Goal: Check status: Check status

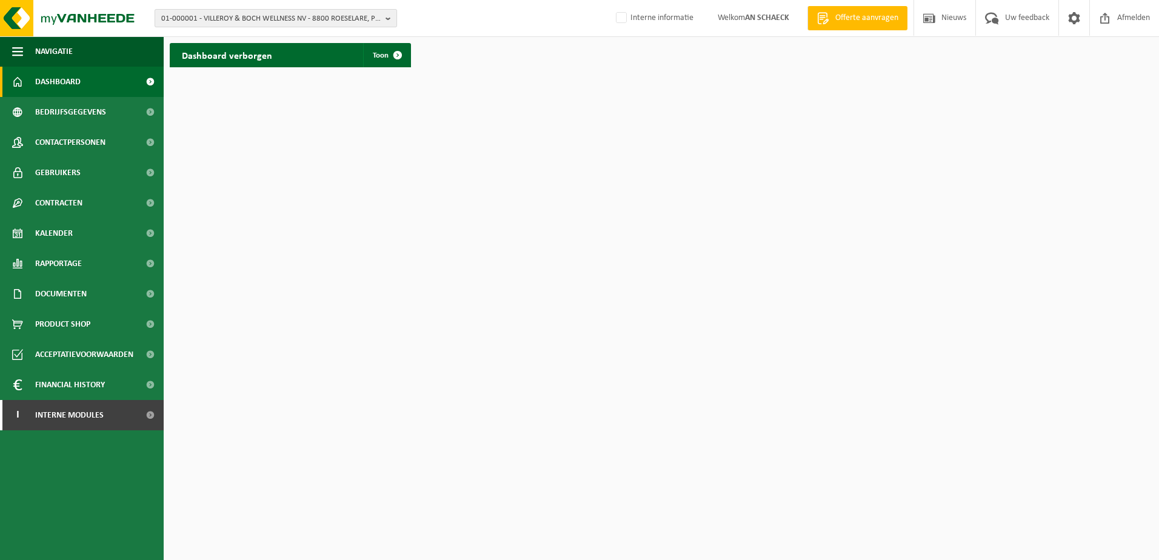
click at [249, 22] on span "01-000001 - VILLEROY & BOCH WELLNESS NV - 8800 ROESELARE, POPULIERSTRAAT 1" at bounding box center [270, 19] width 219 height 18
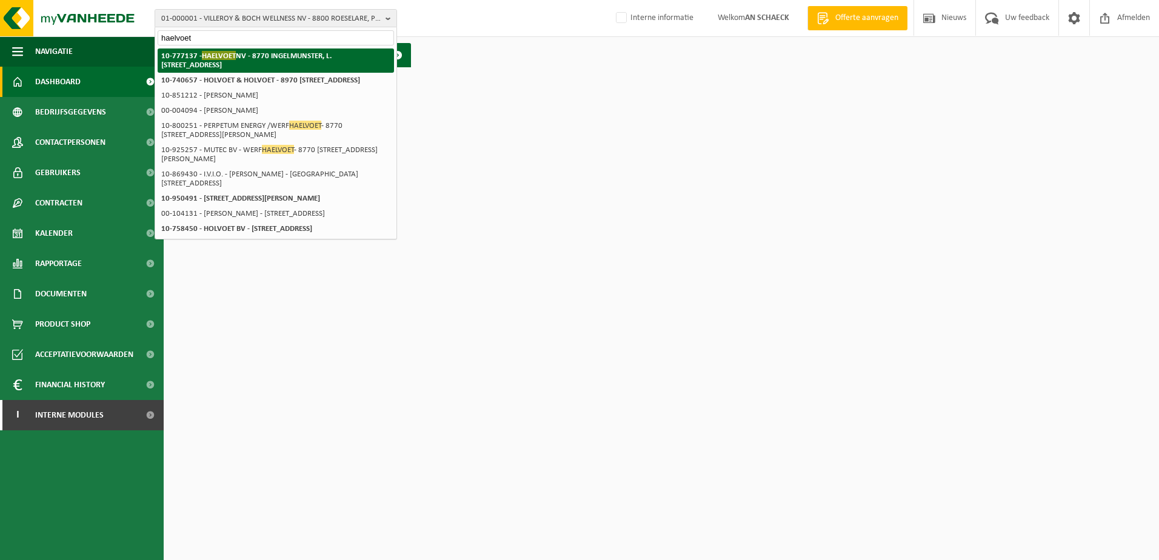
type input "haelvoet"
click at [250, 67] on li "10-777137 - HAELVOET NV - 8770 INGELMUNSTER, L. BEKAERTSTRAAT 8" at bounding box center [276, 60] width 236 height 24
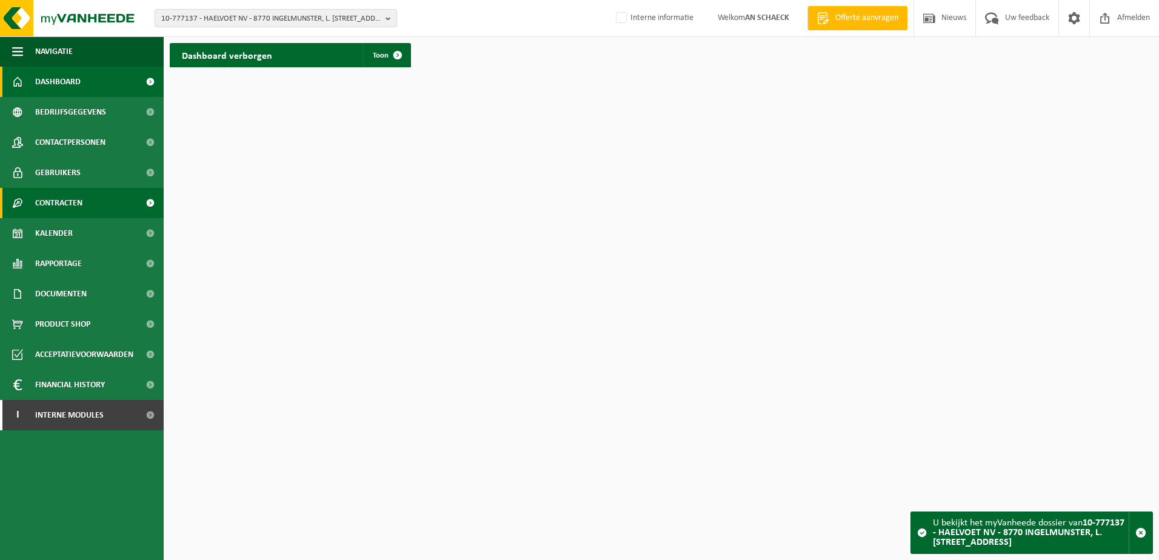
click at [71, 203] on span "Contracten" at bounding box center [58, 203] width 47 height 30
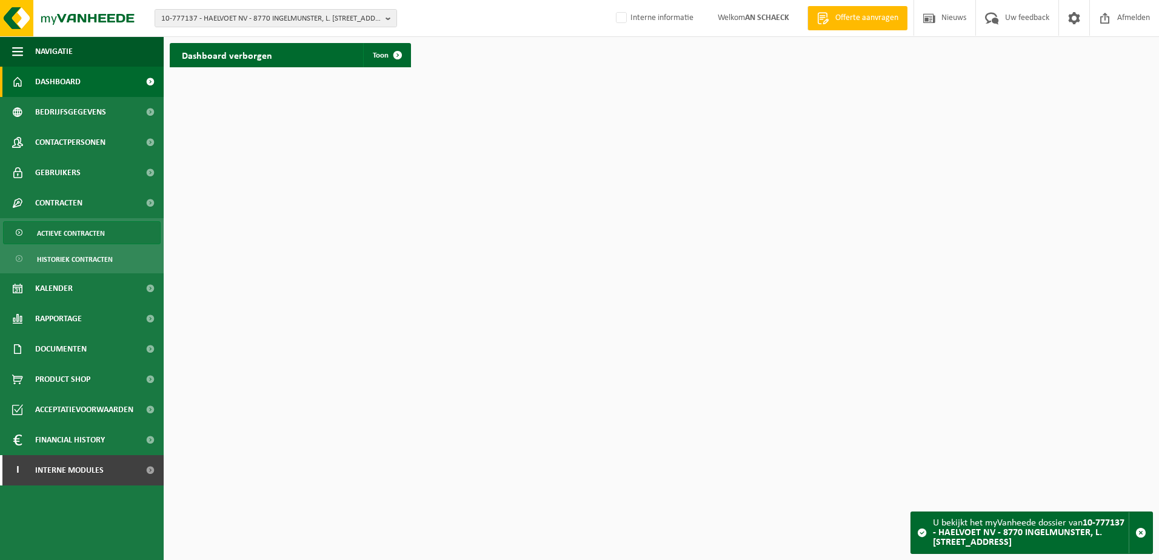
click at [61, 235] on span "Actieve contracten" at bounding box center [71, 233] width 68 height 23
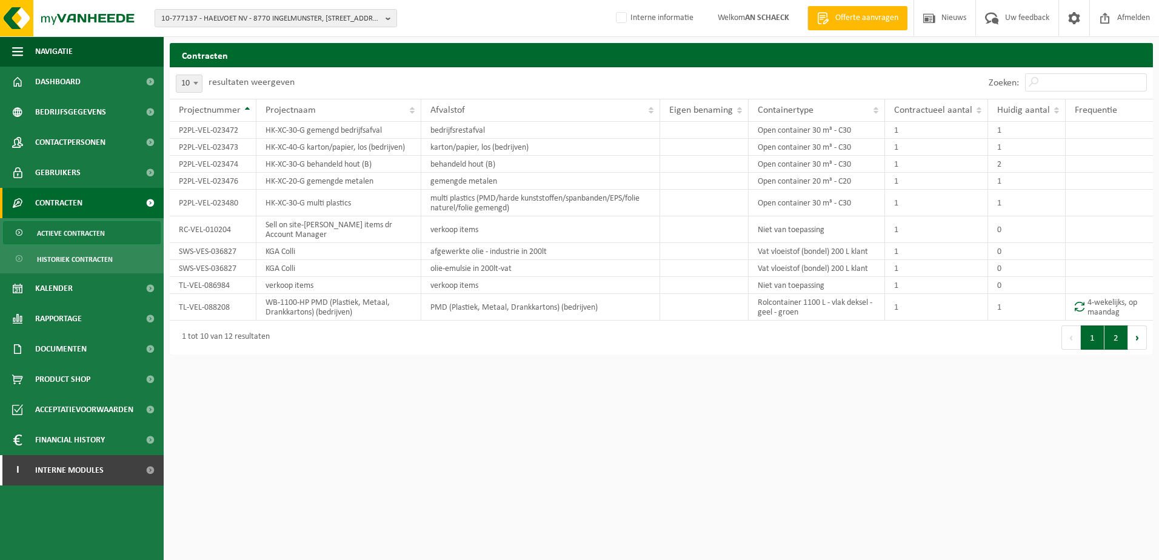
click at [1117, 345] on button "2" at bounding box center [1116, 338] width 24 height 24
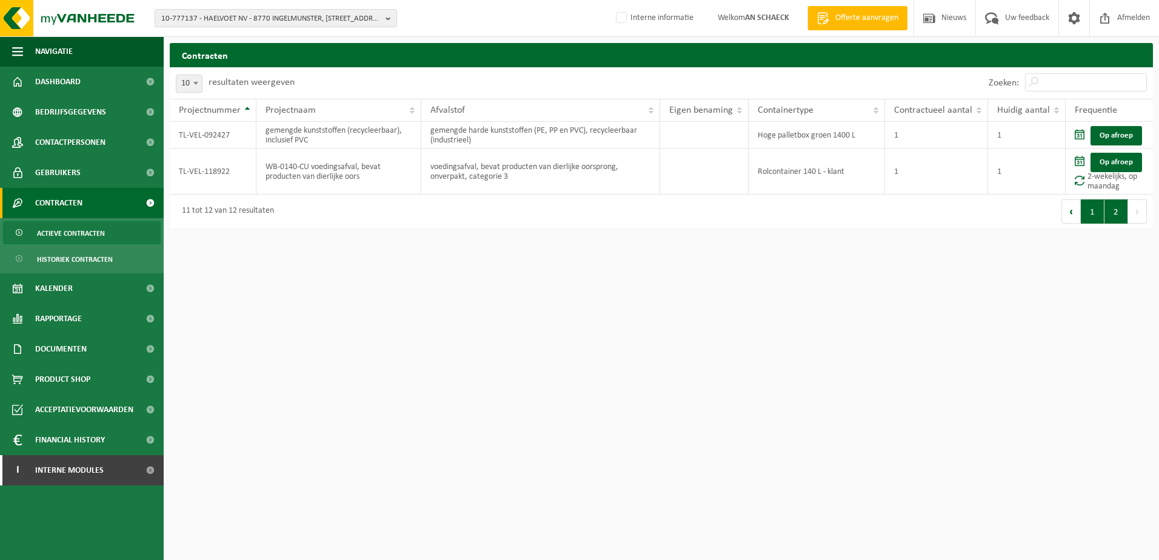
click at [1092, 216] on button "1" at bounding box center [1093, 211] width 24 height 24
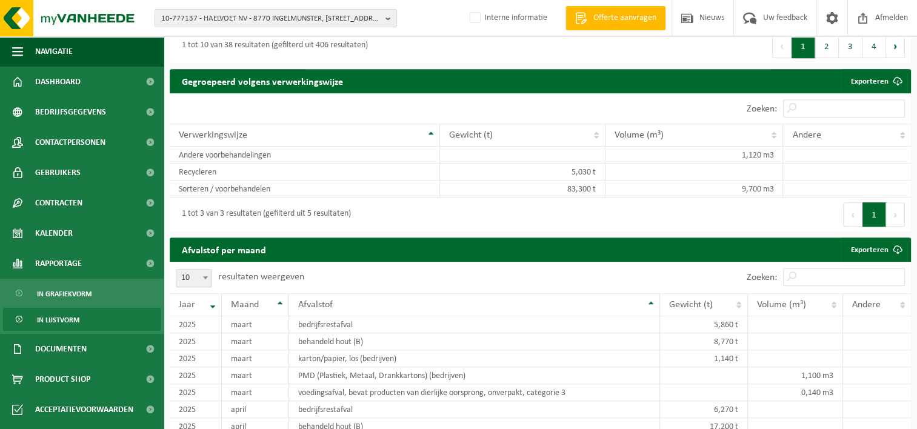
scroll to position [909, 0]
